Goal: Information Seeking & Learning: Check status

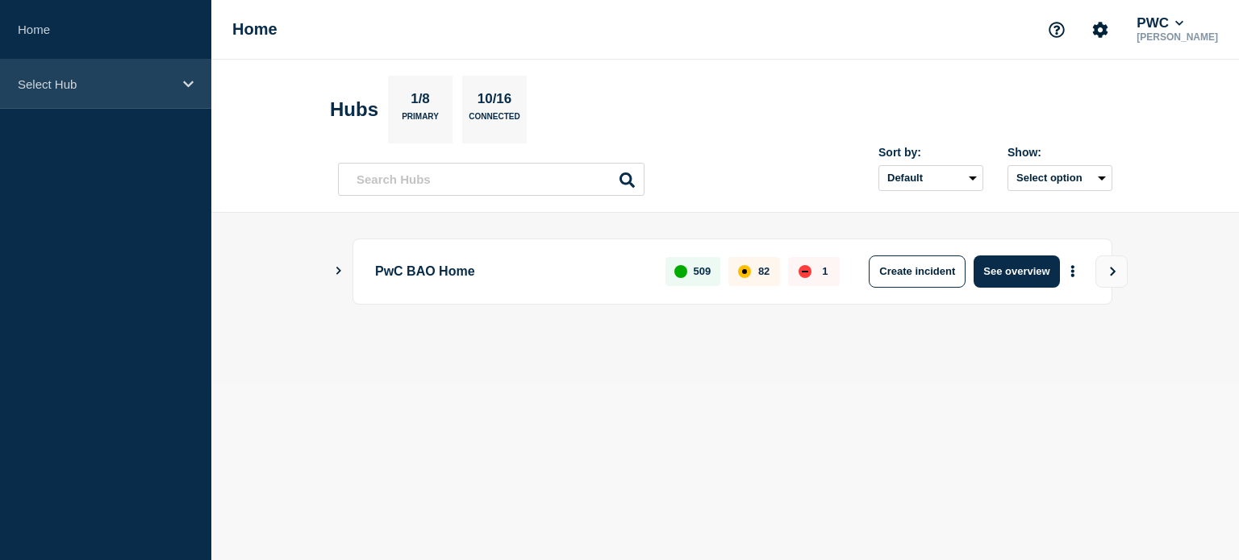
click at [161, 84] on p "Select Hub" at bounding box center [95, 84] width 155 height 14
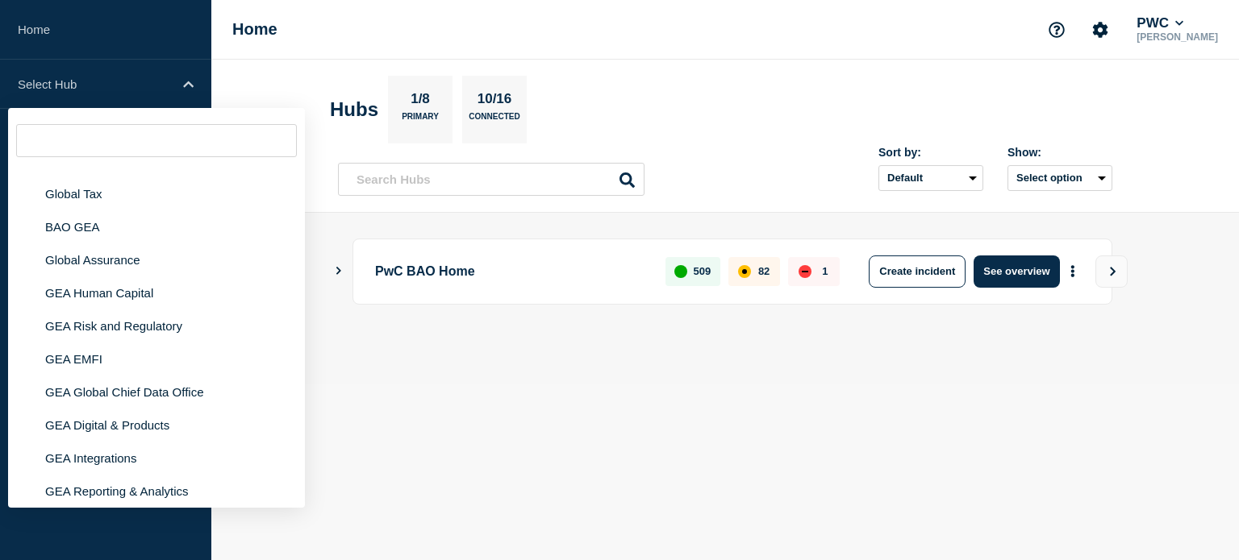
scroll to position [34, 0]
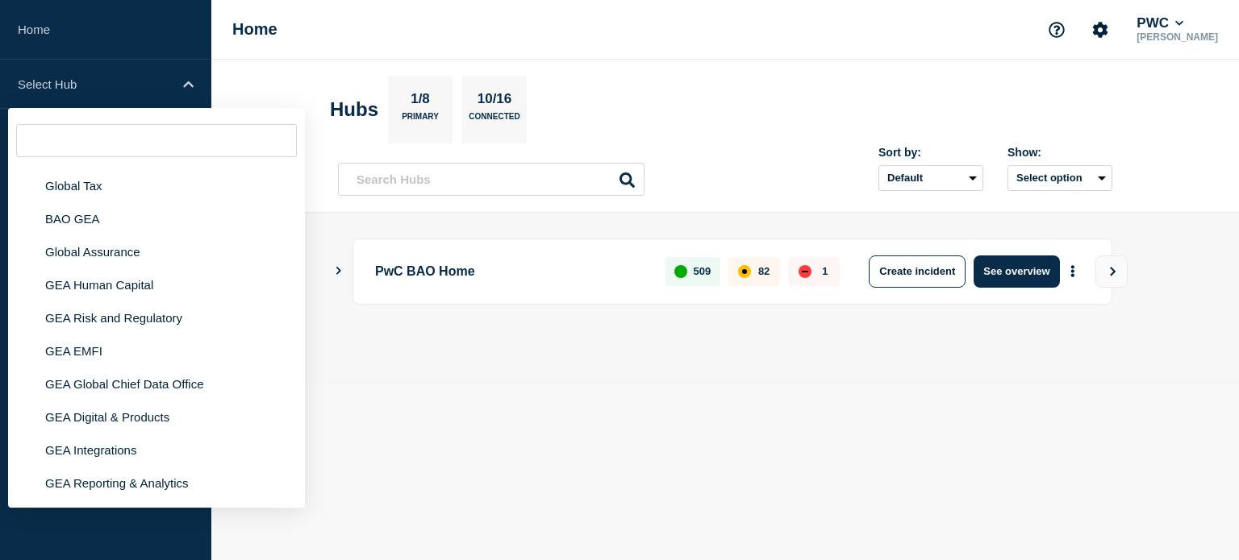
click at [342, 270] on icon "Show Connected Hubs" at bounding box center [338, 271] width 10 height 8
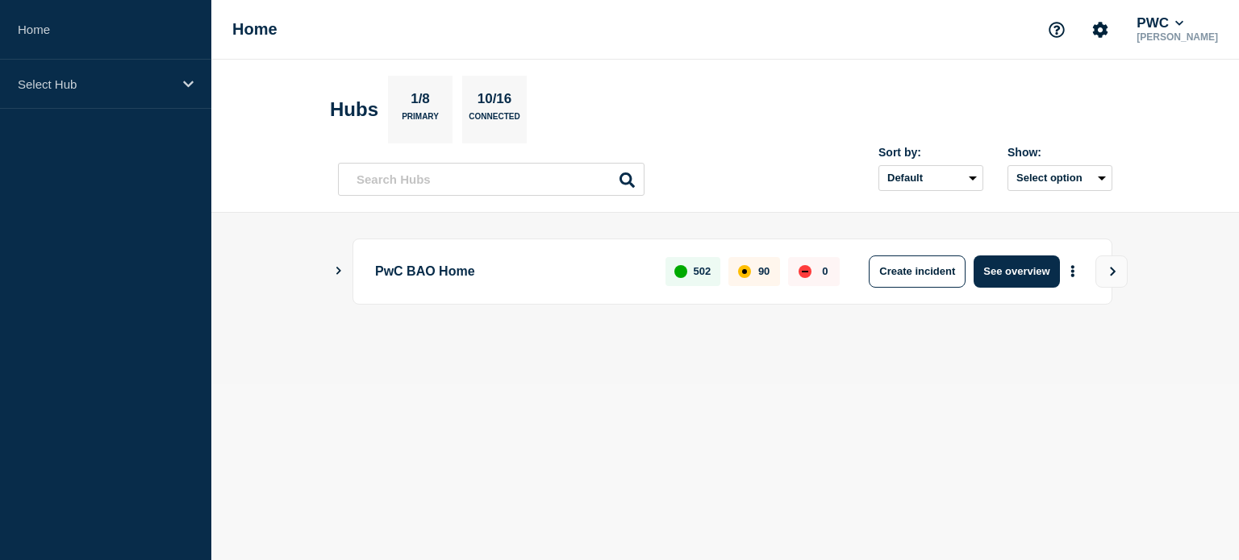
click at [335, 273] on button "Show Connected Hubs" at bounding box center [339, 271] width 8 height 12
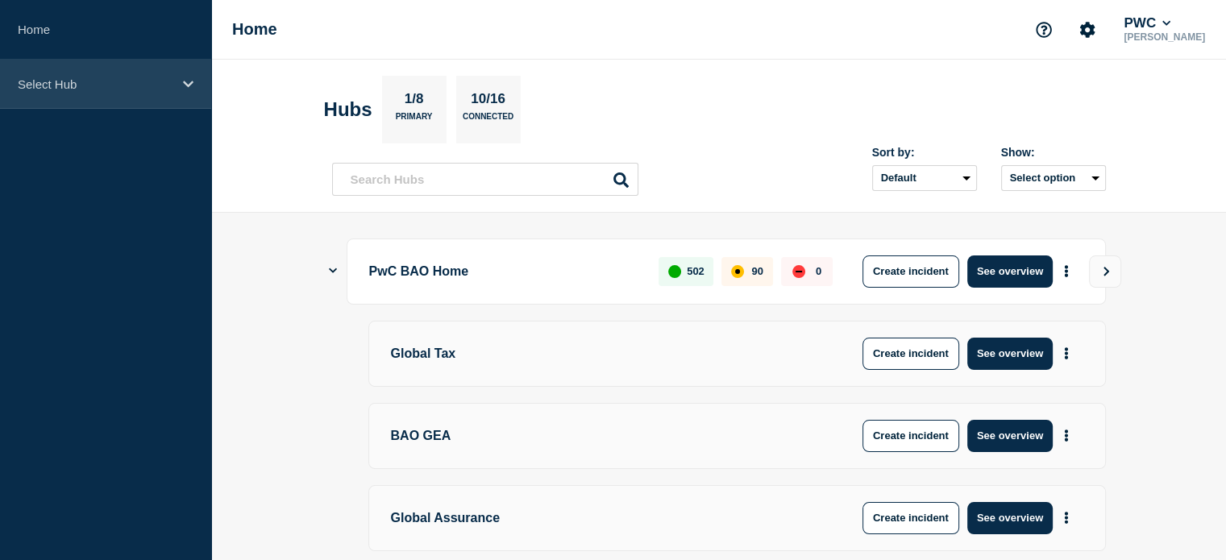
click at [144, 86] on p "Select Hub" at bounding box center [95, 84] width 155 height 14
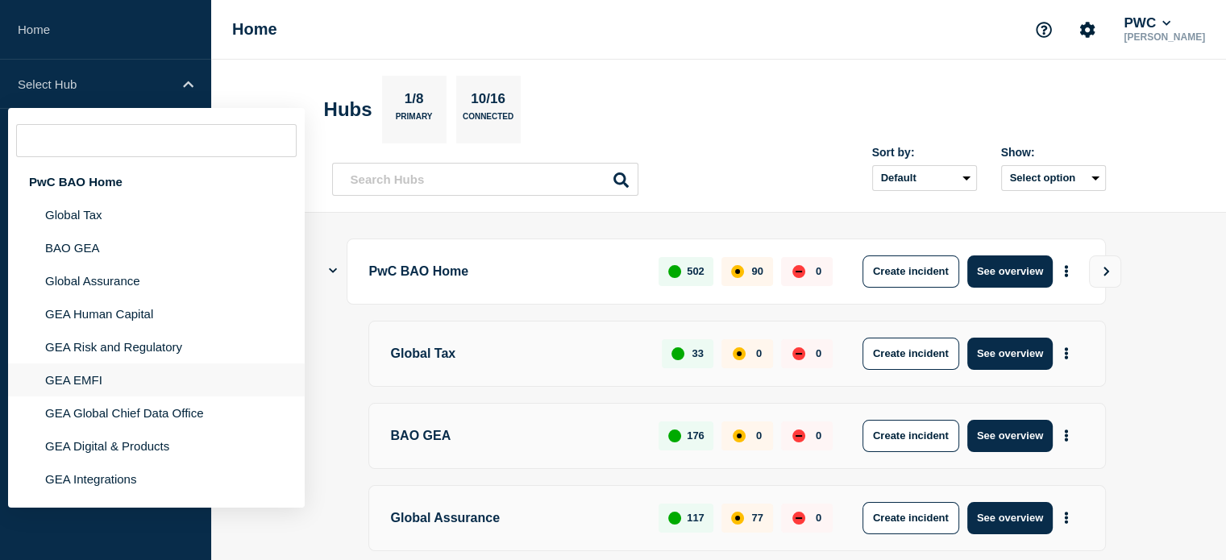
click at [91, 382] on li "GEA EMFI" at bounding box center [156, 380] width 297 height 33
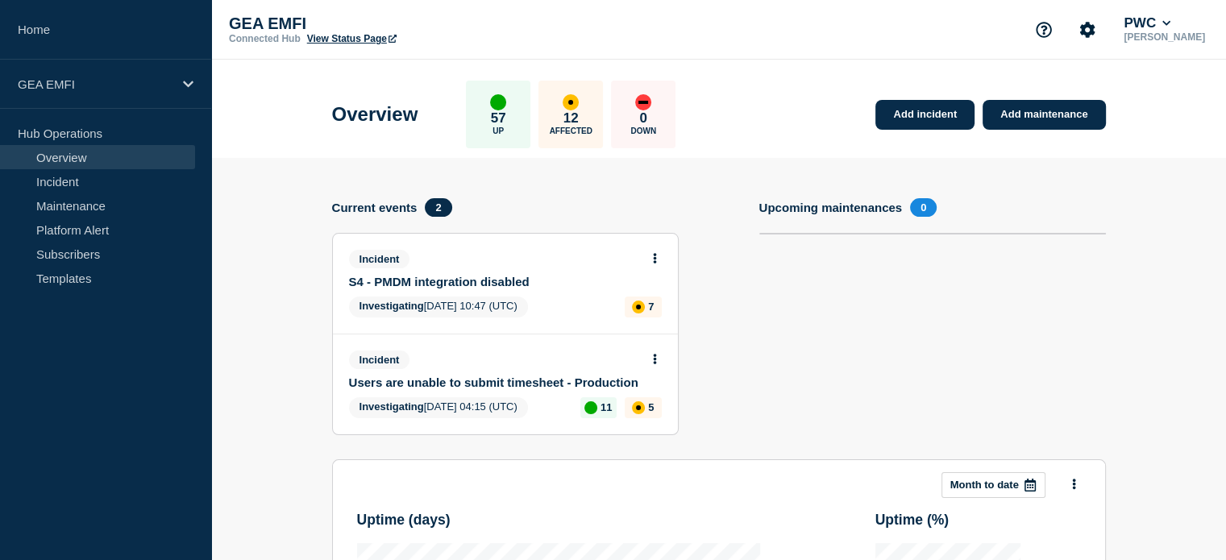
click at [548, 279] on link "S4 - PMDM integration disabled" at bounding box center [494, 282] width 291 height 14
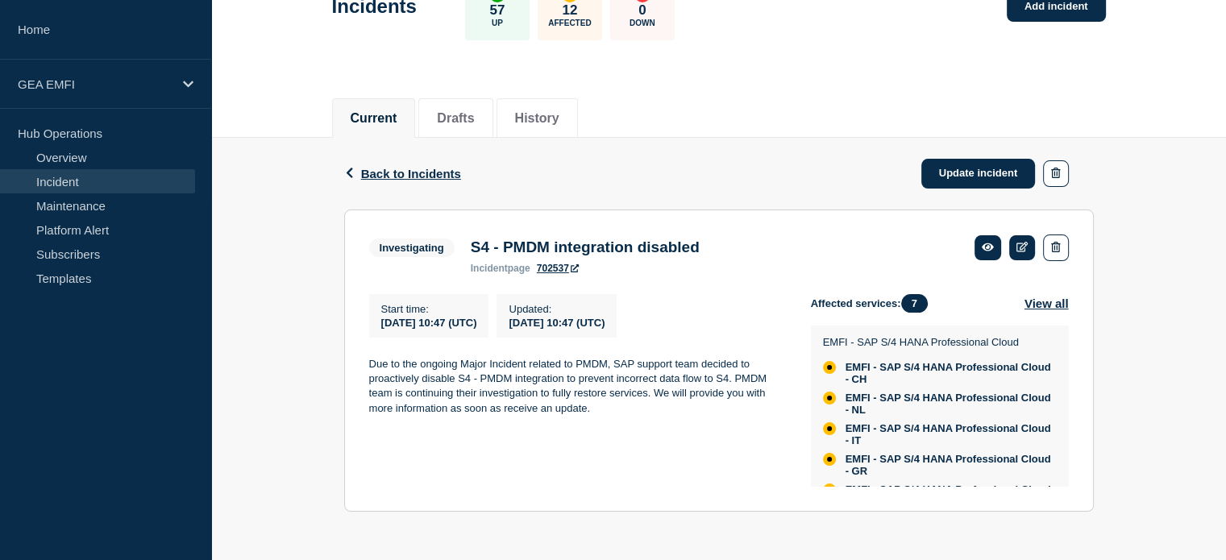
scroll to position [138, 0]
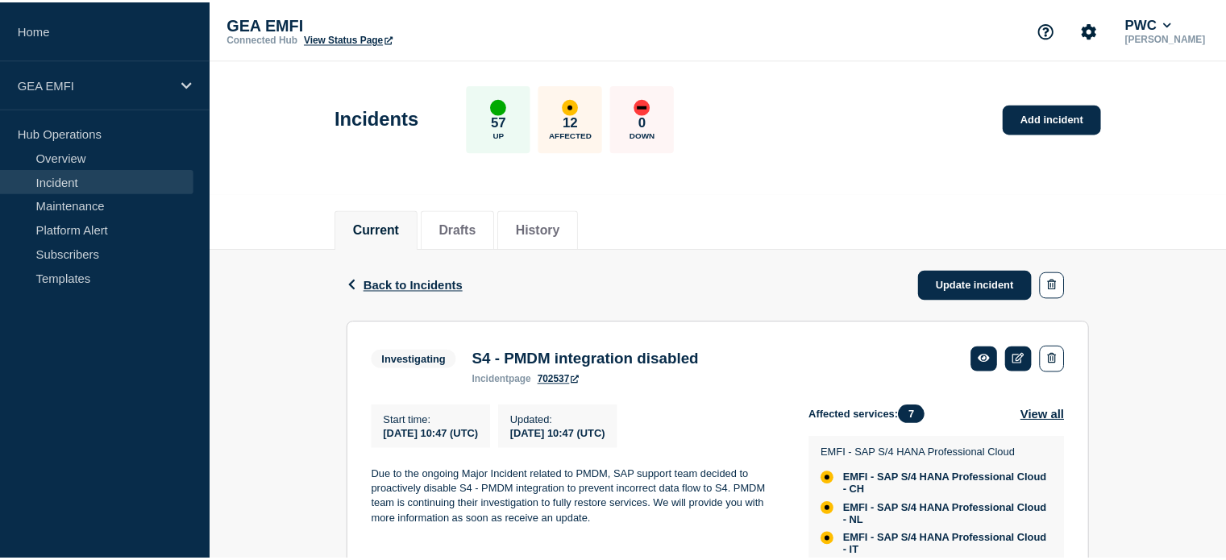
scroll to position [115, 0]
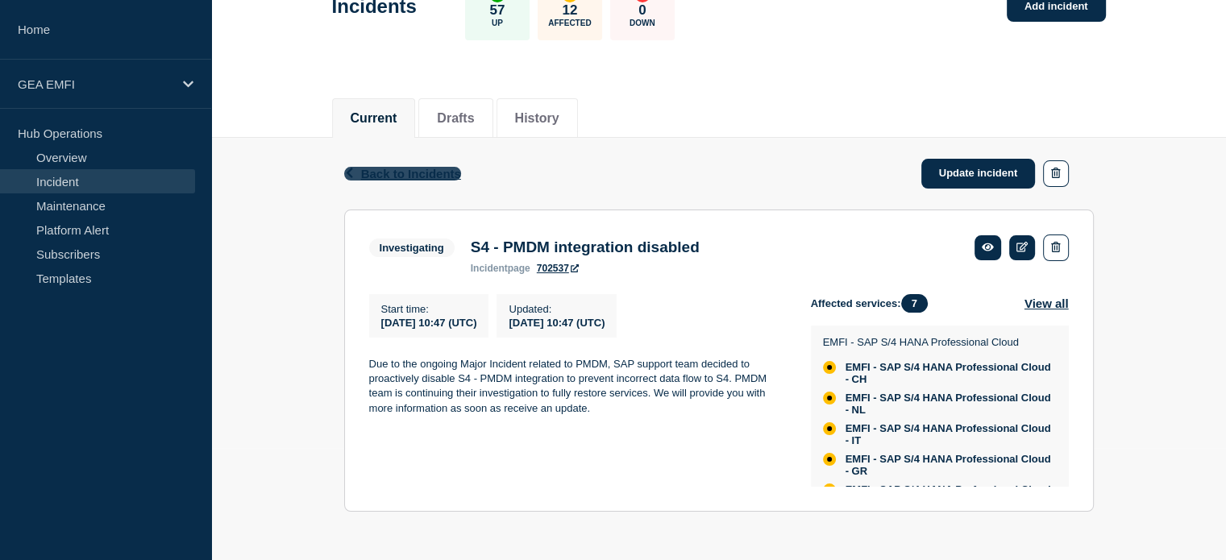
click at [420, 169] on span "Back to Incidents" at bounding box center [411, 174] width 100 height 14
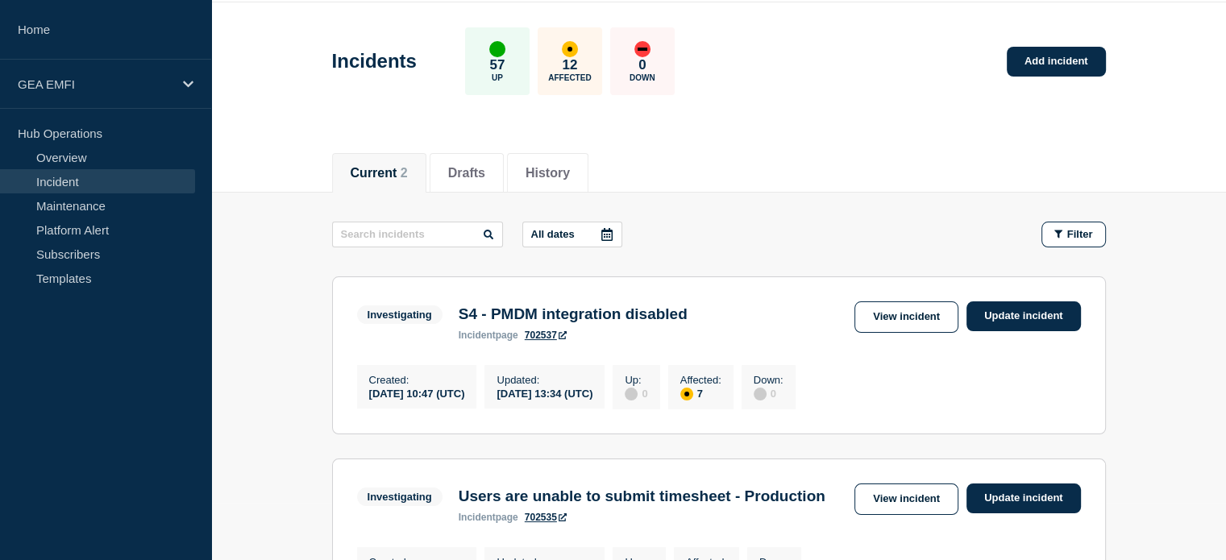
scroll to position [242, 0]
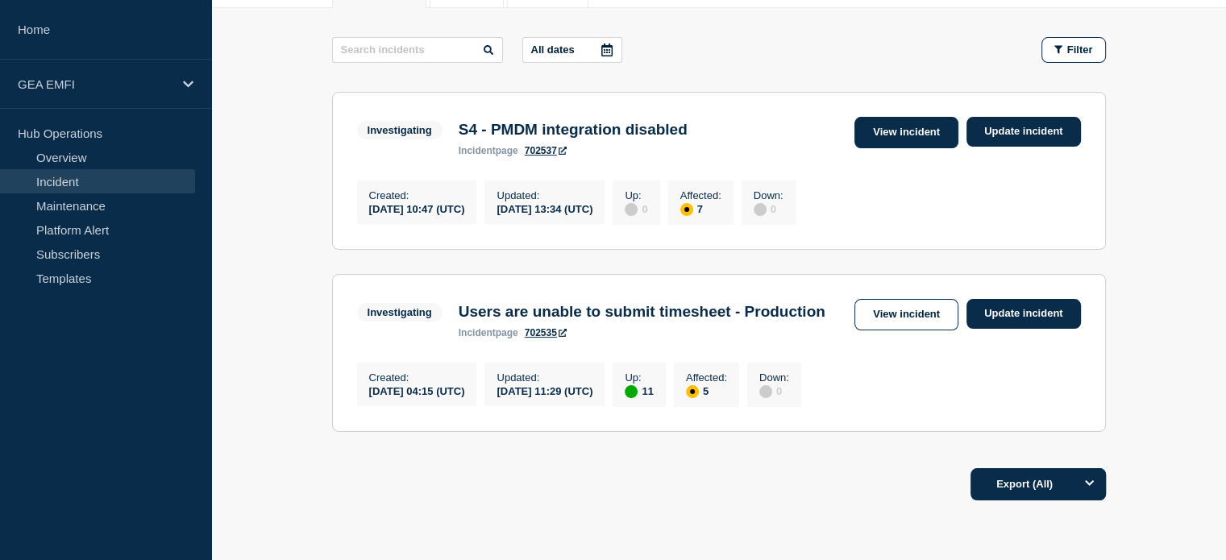
click at [880, 134] on link "View incident" at bounding box center [907, 132] width 104 height 31
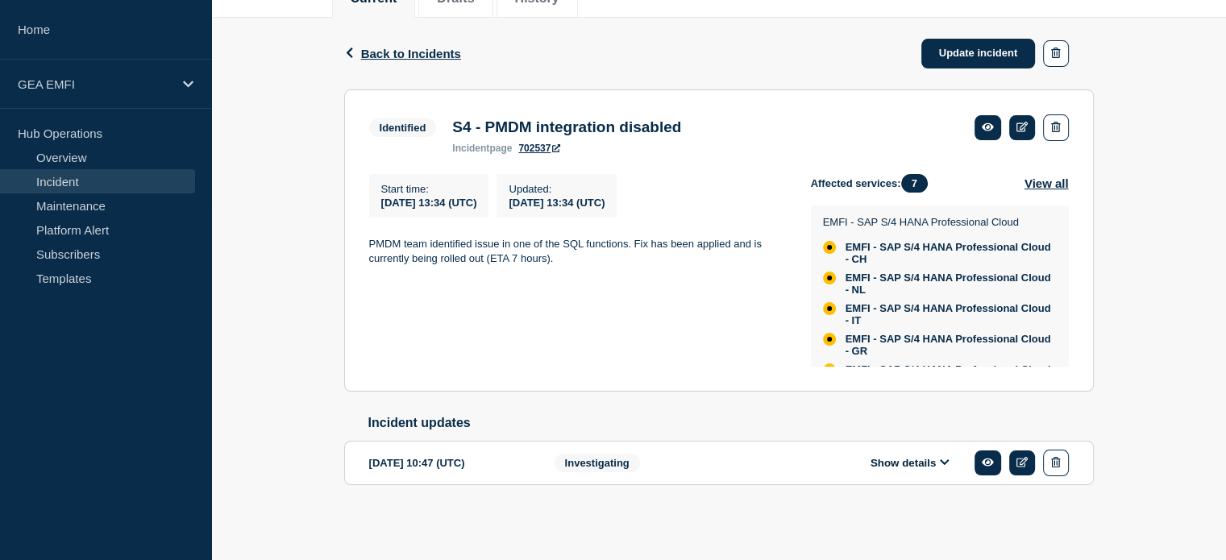
scroll to position [238, 0]
